Goal: Task Accomplishment & Management: Manage account settings

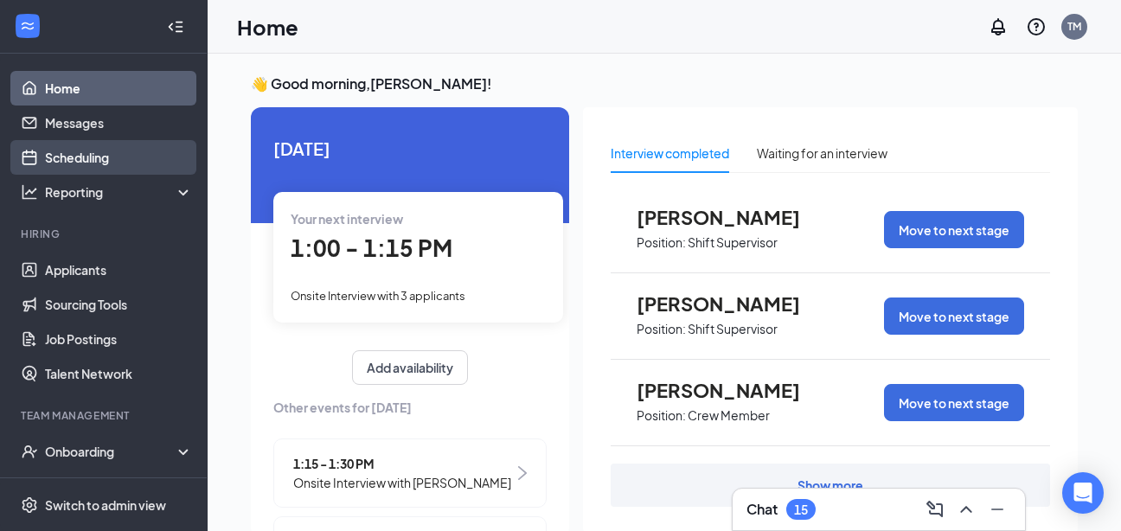
click at [92, 158] on link "Scheduling" at bounding box center [119, 157] width 148 height 35
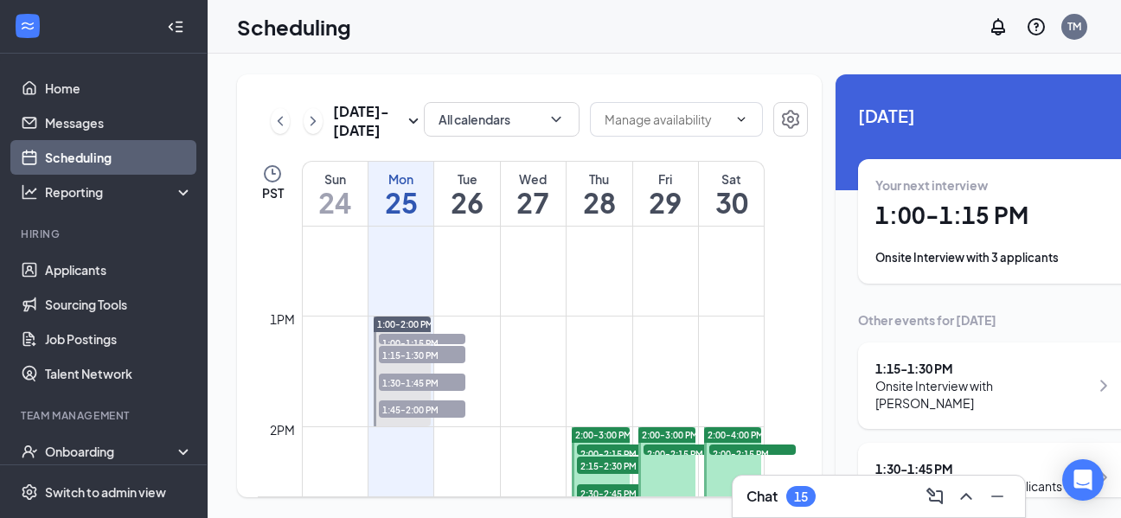
scroll to position [1352, 0]
click at [414, 362] on span "1:15-1:30 PM" at bounding box center [422, 352] width 87 height 17
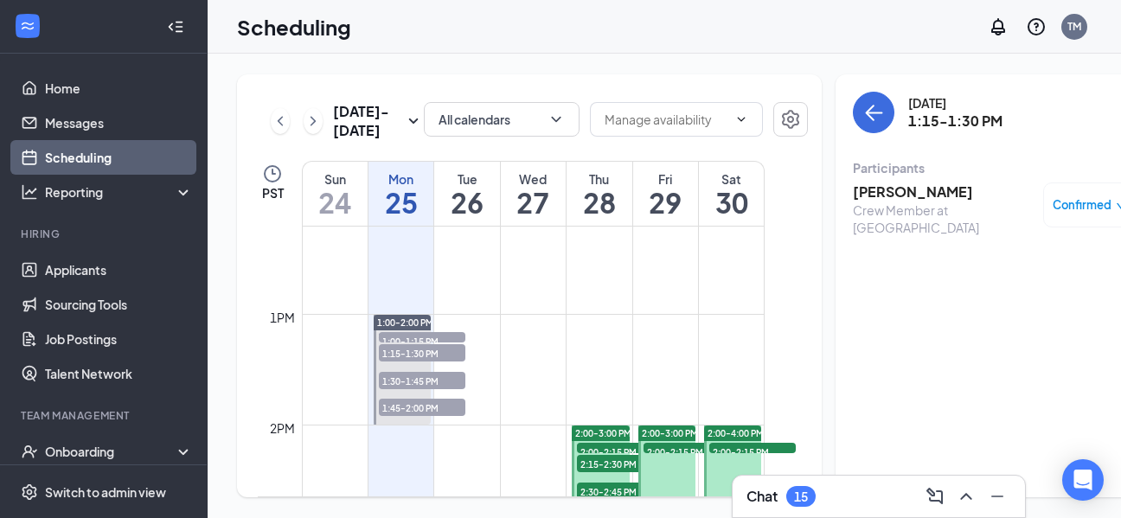
click at [414, 362] on span "1:15-1:30 PM" at bounding box center [422, 352] width 87 height 17
click at [405, 329] on span "1:00-2:00 PM" at bounding box center [405, 323] width 56 height 12
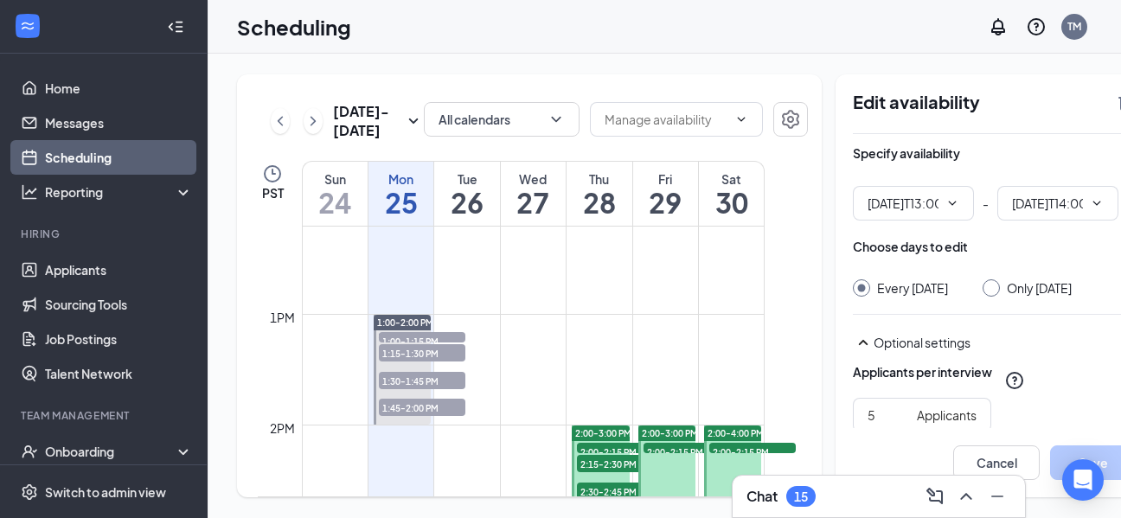
click at [405, 329] on span "1:00-2:00 PM" at bounding box center [405, 323] width 56 height 12
type input "01:00 PM"
type input "02:00 PM"
click at [405, 329] on span "1:00-2:00 PM" at bounding box center [405, 323] width 56 height 12
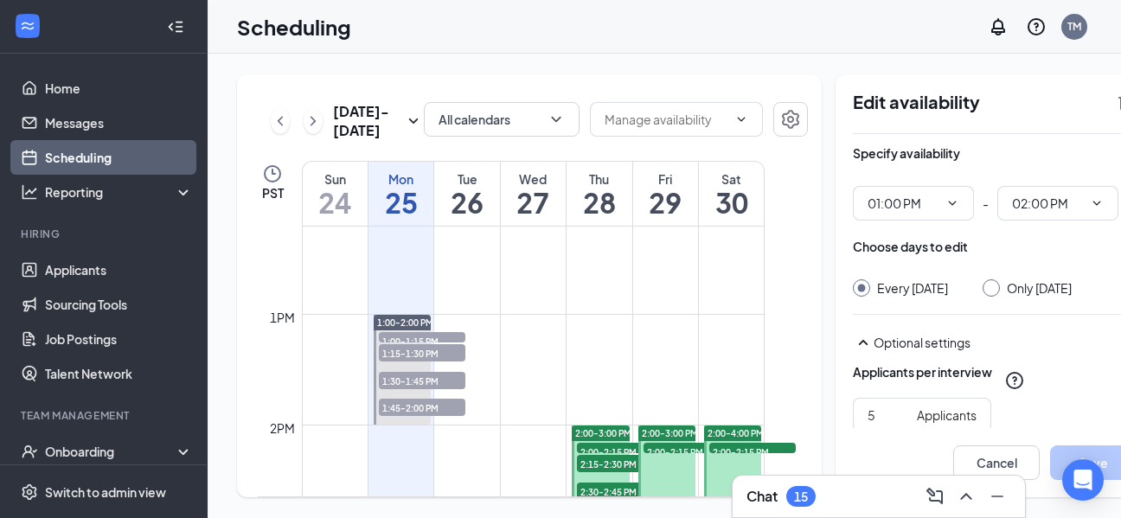
click at [405, 329] on span "1:00-2:00 PM" at bounding box center [405, 323] width 56 height 12
click at [401, 362] on span "1:15-1:30 PM" at bounding box center [422, 352] width 87 height 17
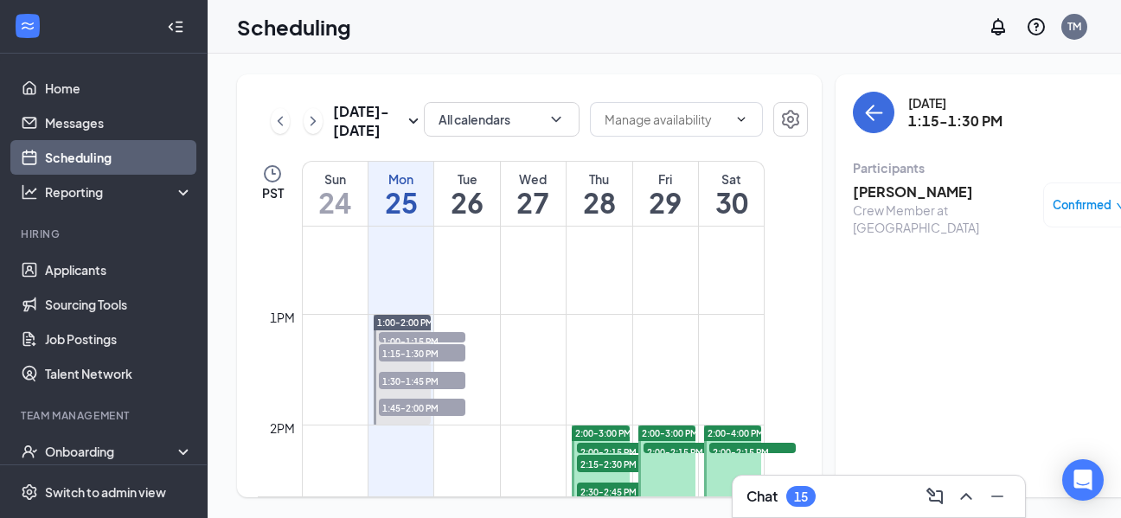
click at [395, 329] on span "1:00-2:00 PM" at bounding box center [405, 323] width 56 height 12
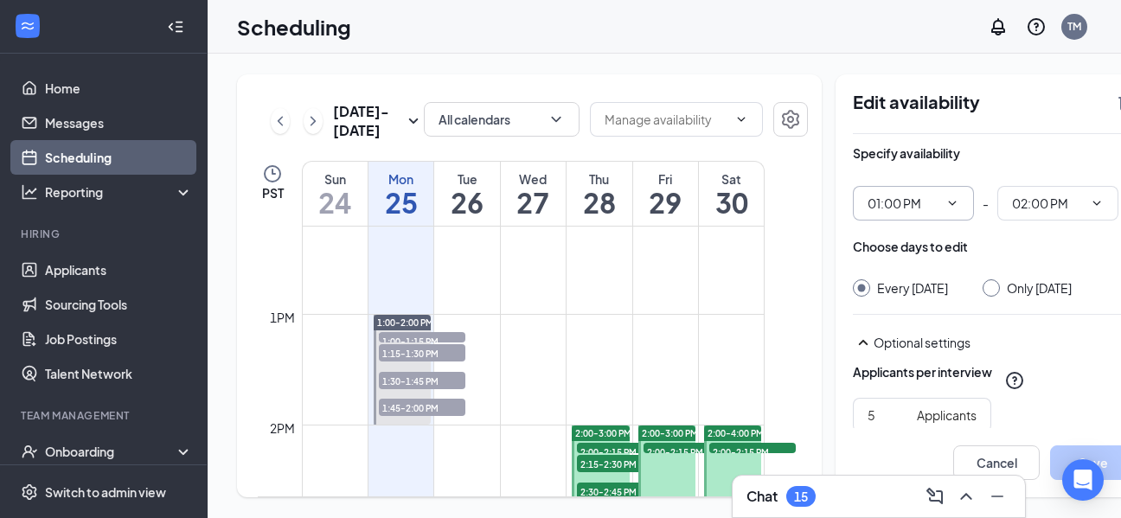
click at [946, 206] on icon "ChevronDown" at bounding box center [953, 203] width 14 height 14
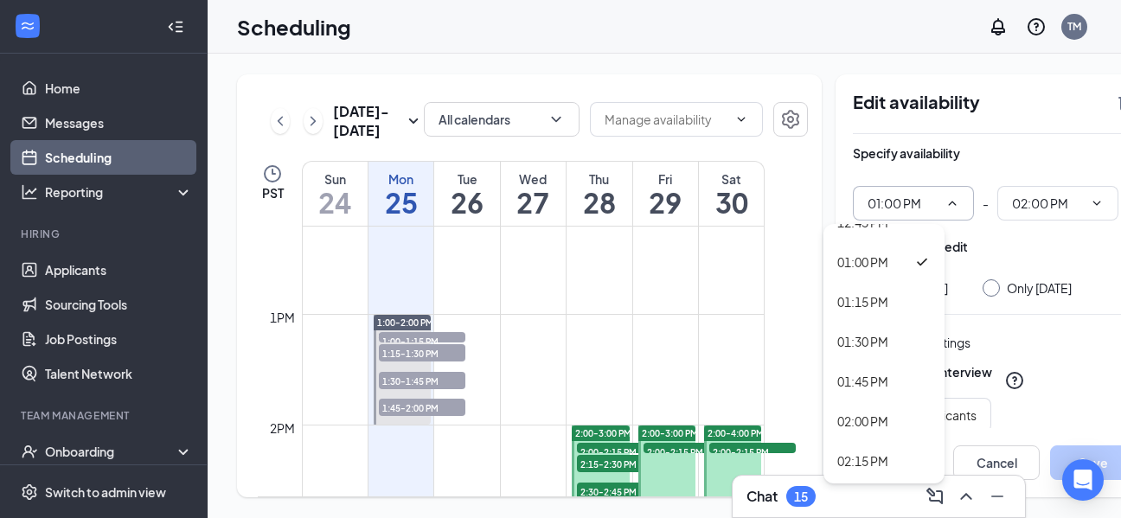
scroll to position [2054, 0]
click at [865, 417] on div "02:00 PM" at bounding box center [862, 418] width 51 height 19
type input "02:00 PM"
type input "03:00 PM"
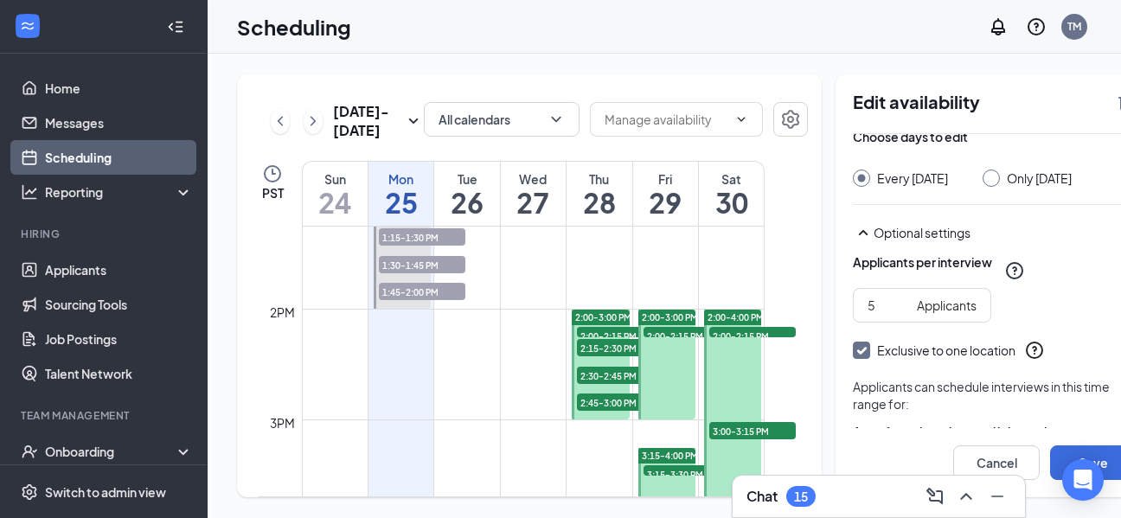
scroll to position [1470, 0]
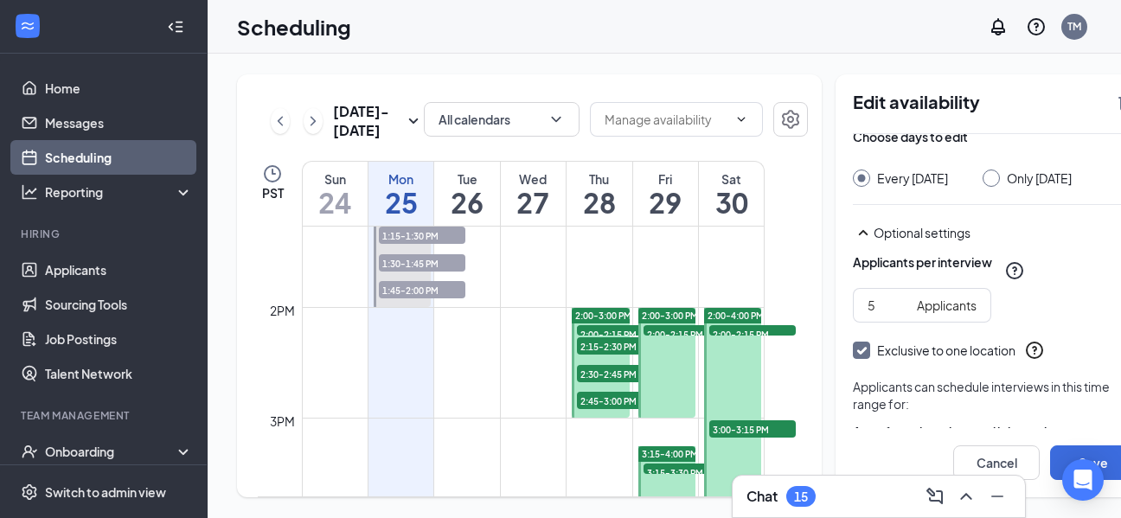
click at [619, 384] on div "2:30-2:45 PM 1" at bounding box center [620, 373] width 90 height 21
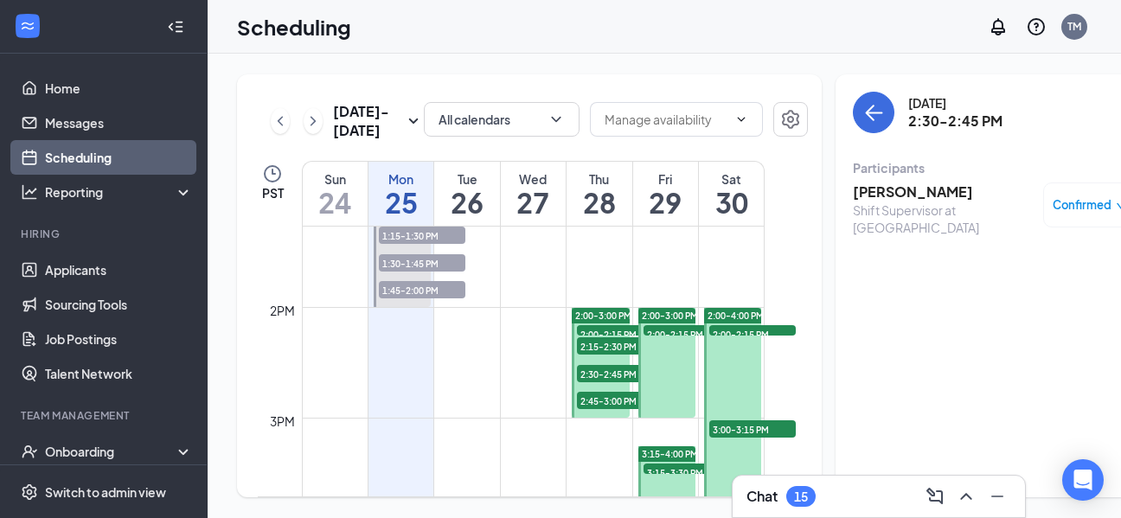
click at [601, 337] on div "2:00-2:15 PM 1" at bounding box center [620, 331] width 90 height 14
click at [577, 343] on span "2:00-2:15 PM" at bounding box center [620, 333] width 87 height 17
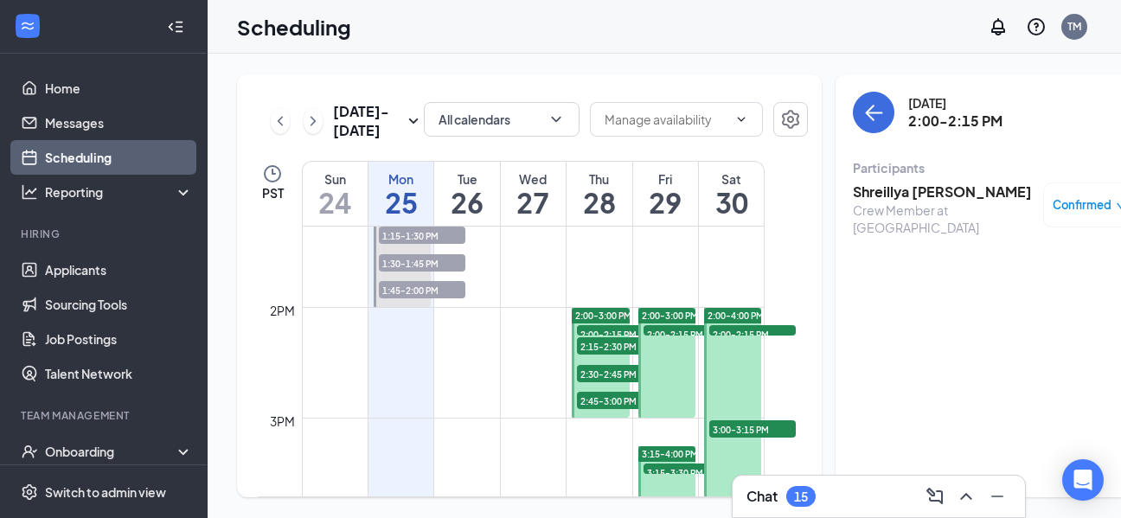
click at [590, 355] on span "2:15-2:30 PM" at bounding box center [620, 345] width 87 height 17
click at [595, 382] on span "2:30-2:45 PM" at bounding box center [620, 373] width 87 height 17
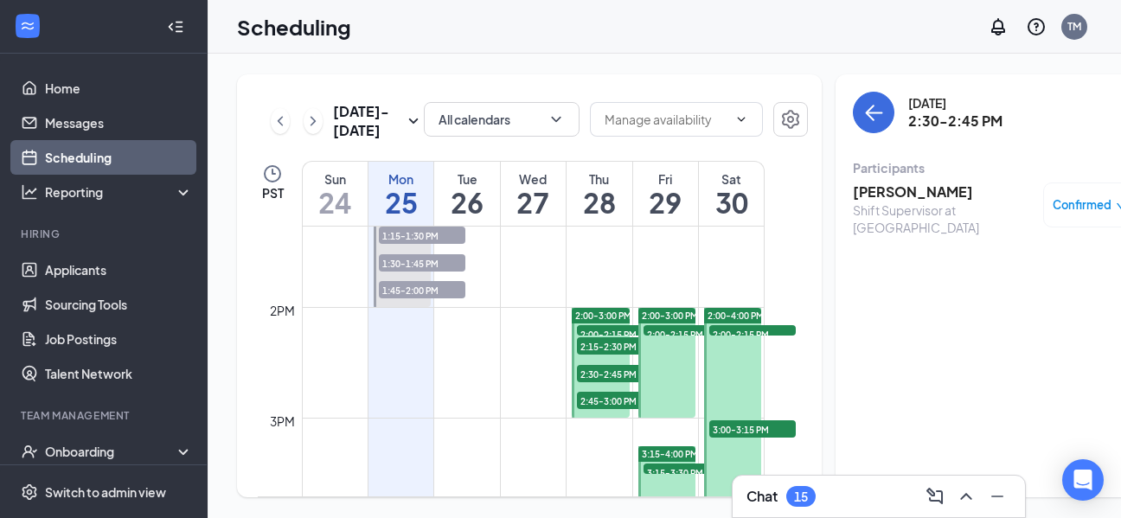
click at [598, 307] on td at bounding box center [533, 293] width 463 height 28
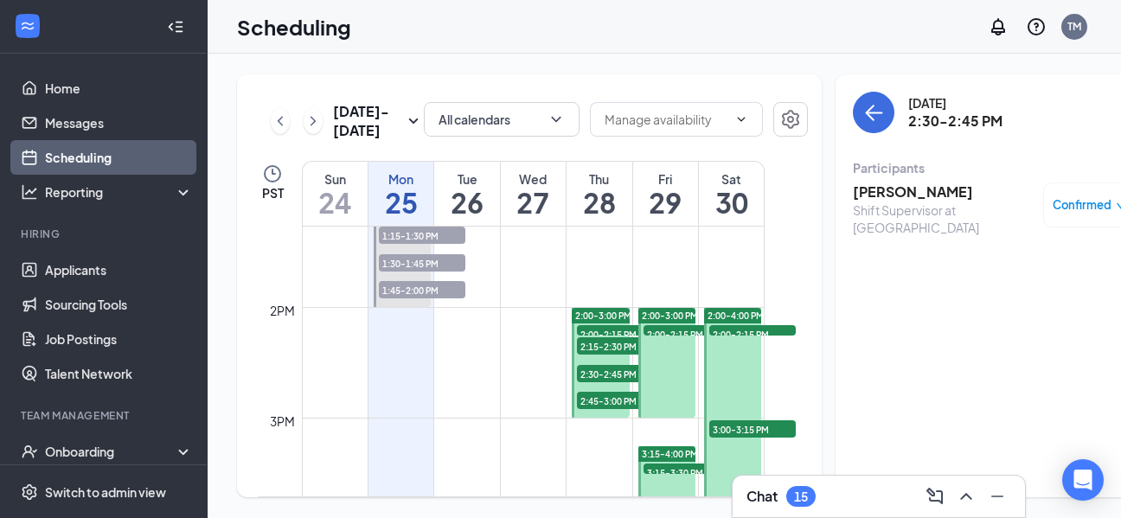
click at [598, 307] on td at bounding box center [533, 293] width 463 height 28
click at [579, 307] on td at bounding box center [533, 293] width 463 height 28
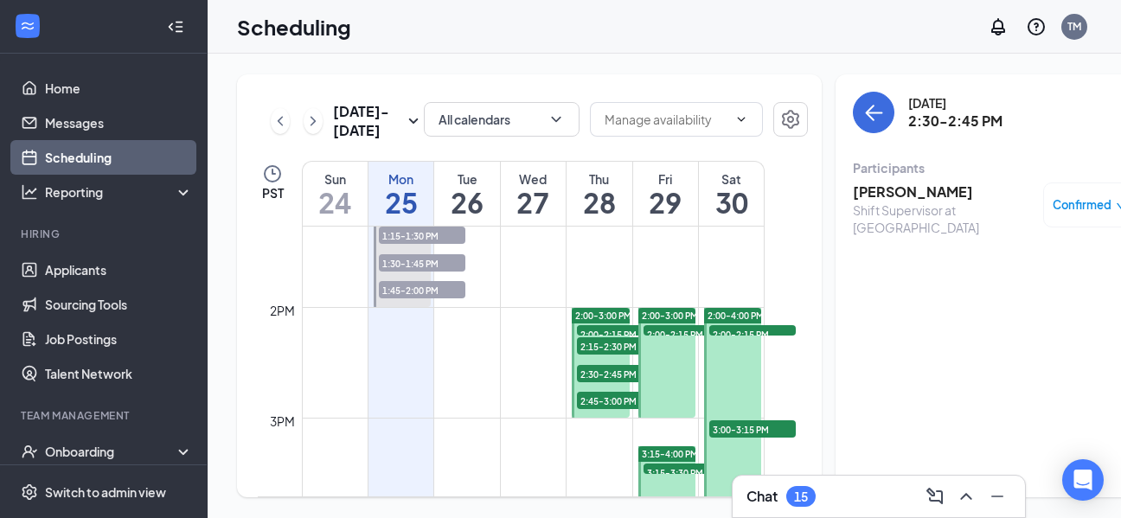
click at [598, 400] on div "1" at bounding box center [620, 390] width 87 height 17
click at [600, 418] on div at bounding box center [601, 363] width 58 height 110
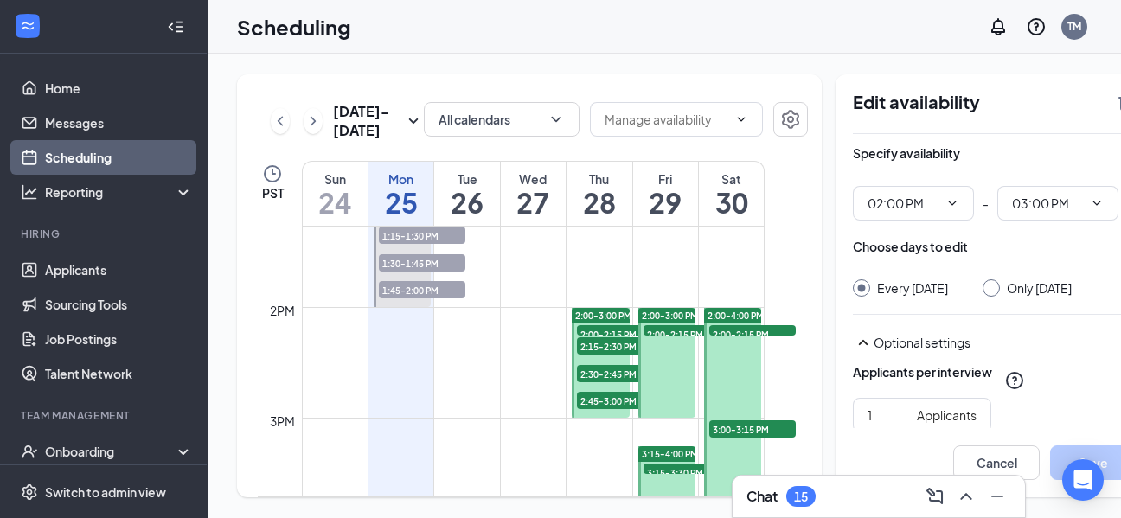
type input "02:00 PM"
type input "03:00 PM"
click at [728, 343] on span "2:00-2:15 PM" at bounding box center [752, 333] width 87 height 17
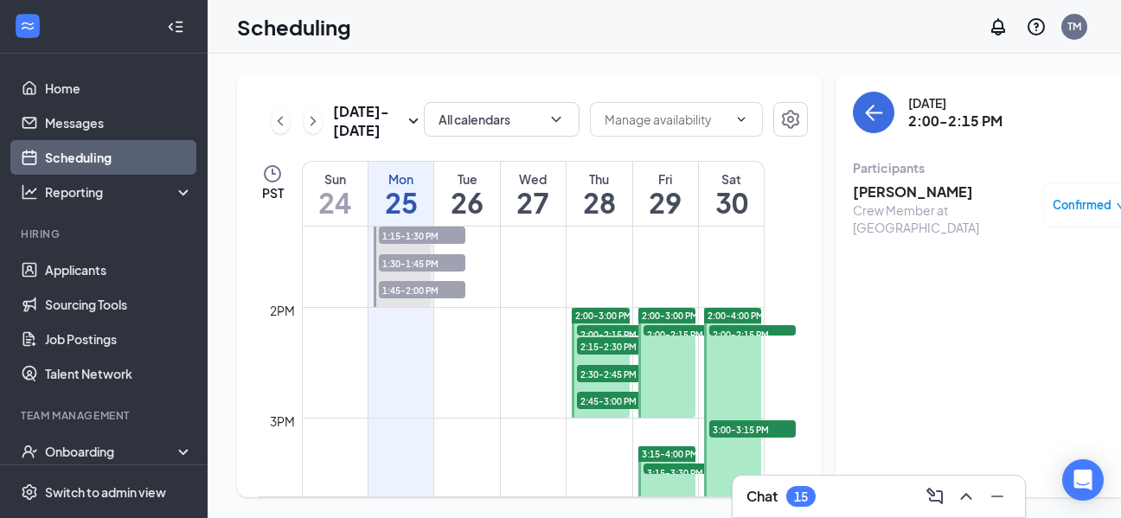
click at [729, 388] on div at bounding box center [732, 418] width 57 height 221
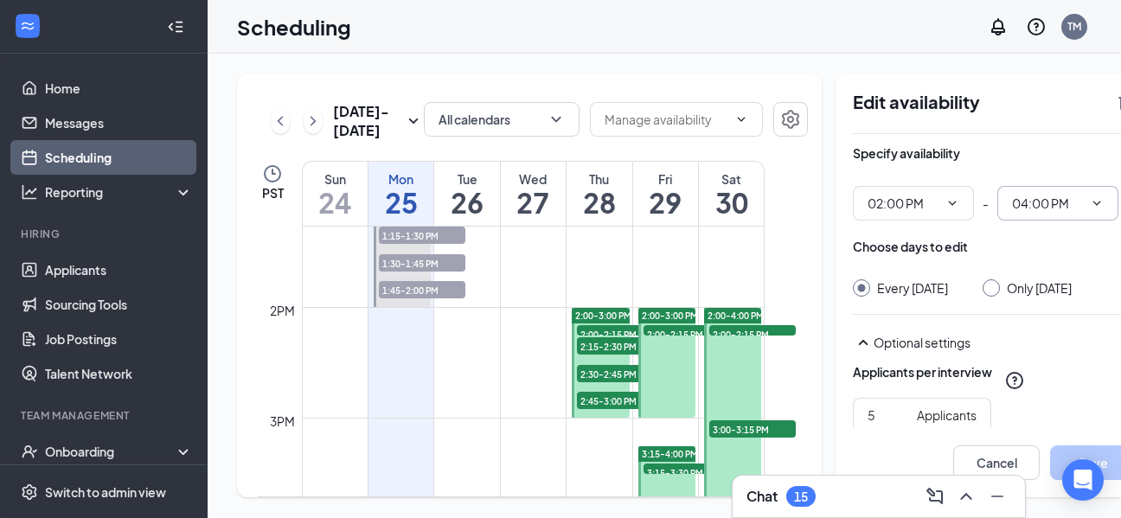
click at [1094, 202] on icon "ChevronDown" at bounding box center [1098, 203] width 8 height 4
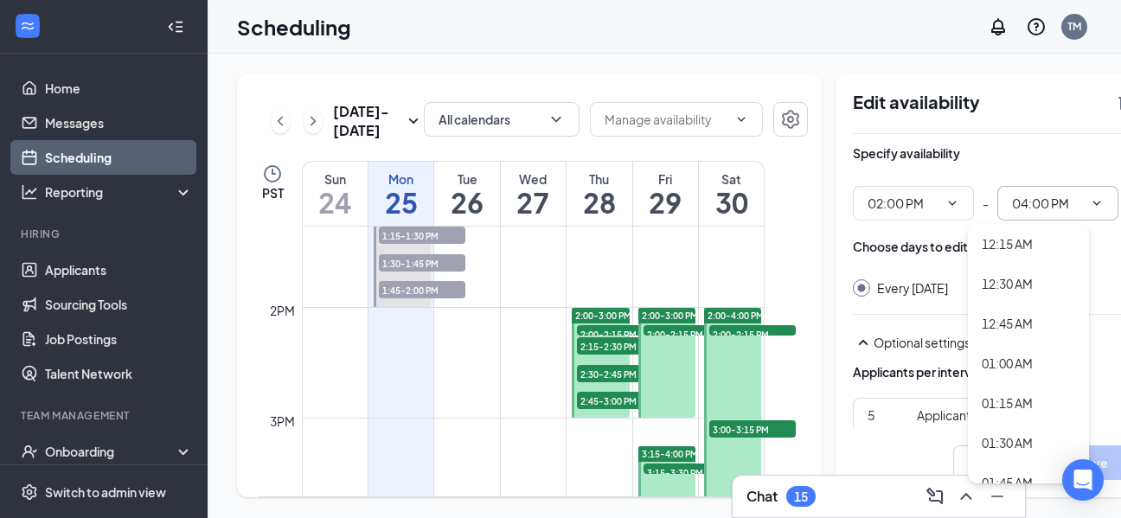
click at [957, 125] on div "Edit availability" at bounding box center [995, 113] width 284 height 42
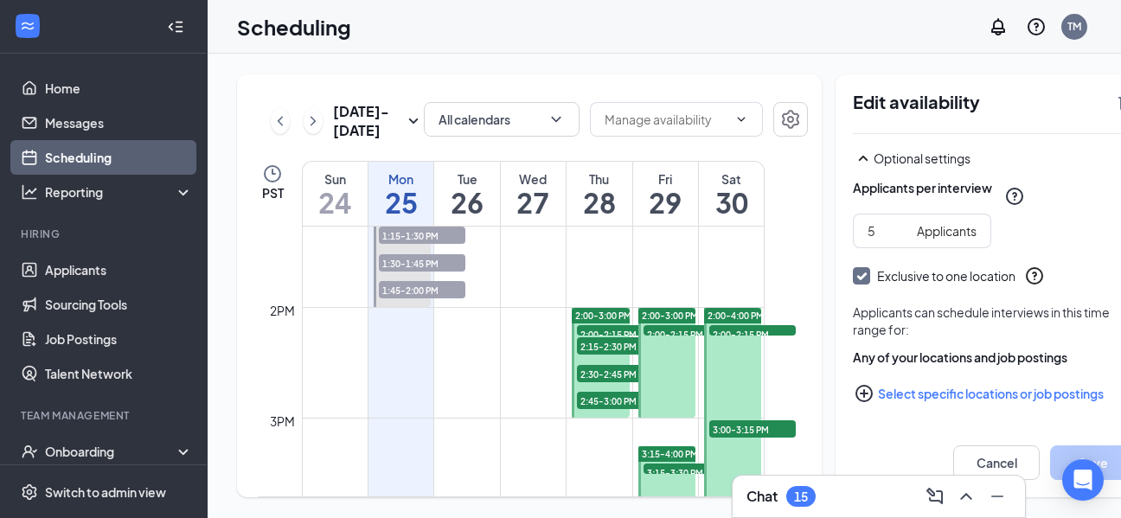
scroll to position [26, 0]
click at [853, 148] on icon "SmallChevronUp" at bounding box center [863, 158] width 21 height 21
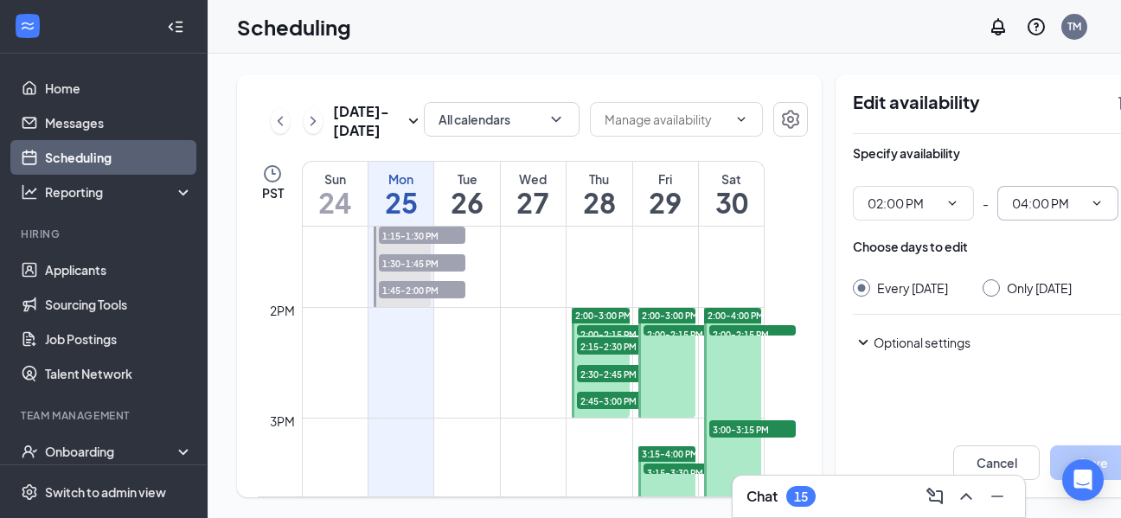
scroll to position [0, 0]
click at [853, 332] on icon "SmallChevronDown" at bounding box center [863, 342] width 21 height 21
click at [868, 407] on input "5" at bounding box center [889, 415] width 42 height 19
type input "3"
click at [1054, 449] on button "Save" at bounding box center [1093, 463] width 87 height 35
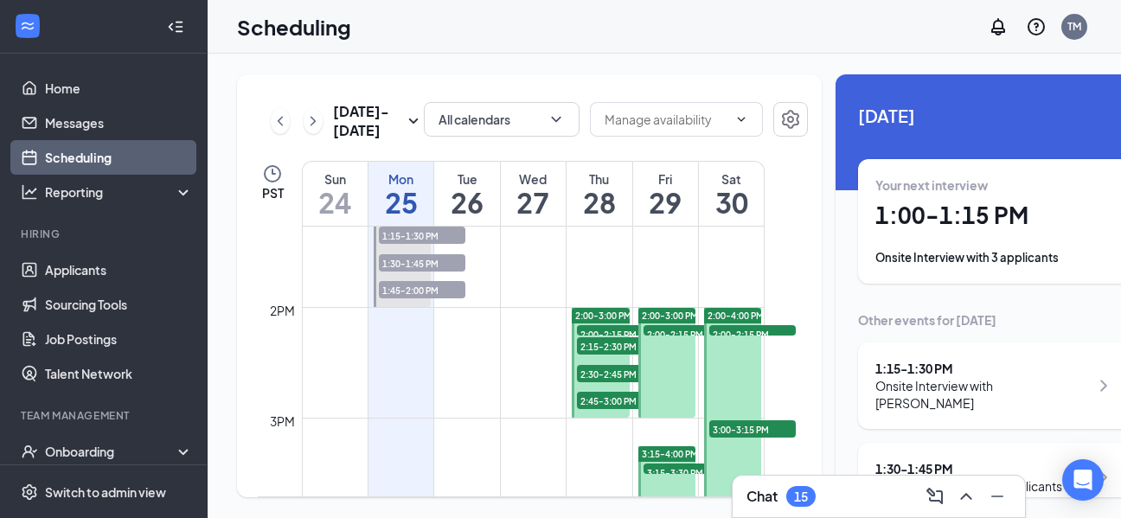
click at [596, 356] on div "2:15-2:30 PM 1" at bounding box center [620, 346] width 90 height 21
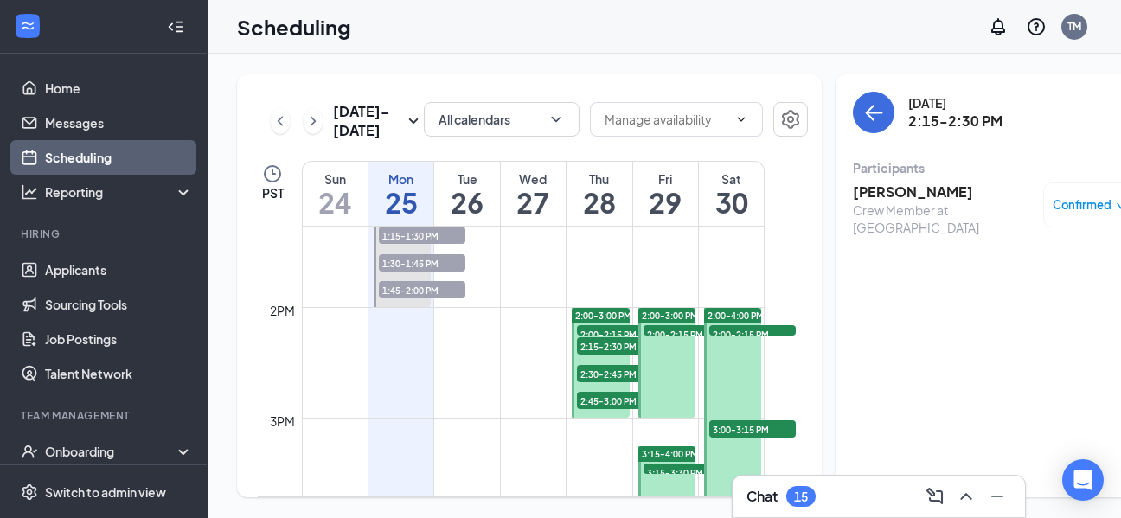
click at [596, 356] on div "2:15-2:30 PM 1" at bounding box center [620, 346] width 90 height 21
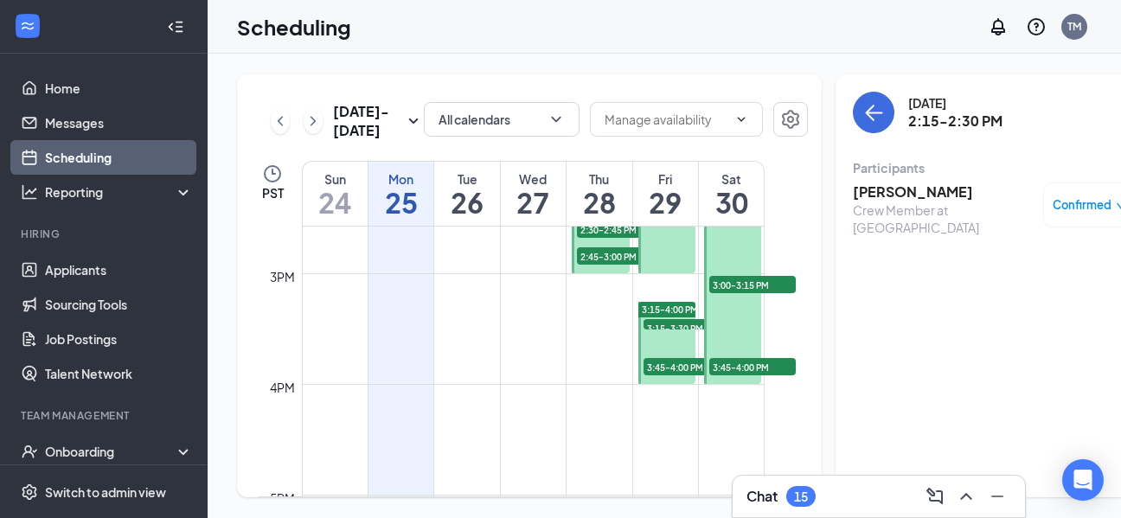
scroll to position [1417, 0]
